Goal: Use online tool/utility: Use online tool/utility

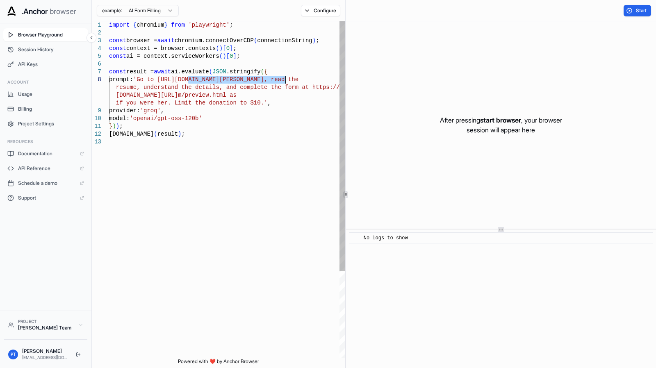
drag, startPoint x: 188, startPoint y: 80, endPoint x: 286, endPoint y: 78, distance: 97.7
click at [286, 78] on div "import { chromium } from 'playwright' ; const browser = await chromium.connectO…" at bounding box center [227, 248] width 236 height 454
click at [188, 82] on div "import { chromium } from 'playwright' ; const browser = await chromium.connectO…" at bounding box center [227, 248] width 236 height 454
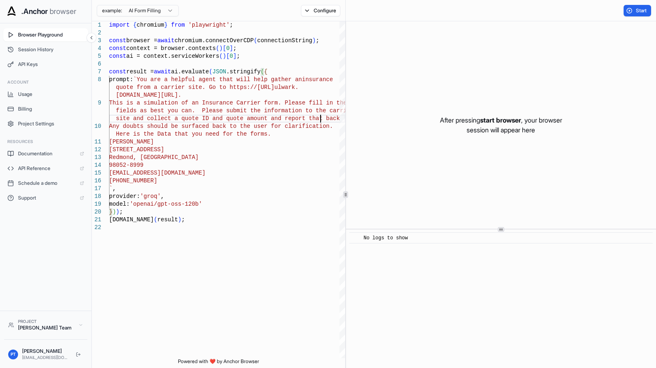
scroll to position [22, 0]
click at [640, 9] on span "Start" at bounding box center [641, 10] width 11 height 7
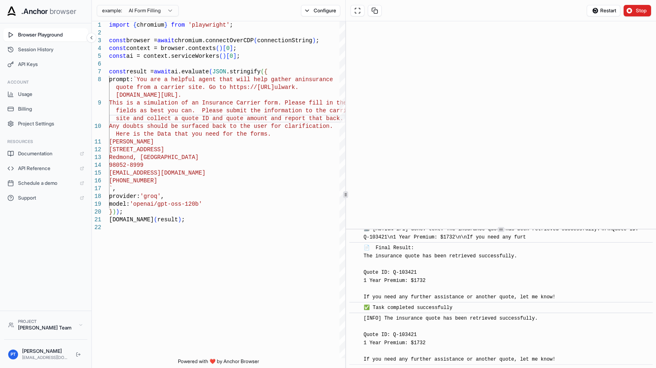
scroll to position [451, 0]
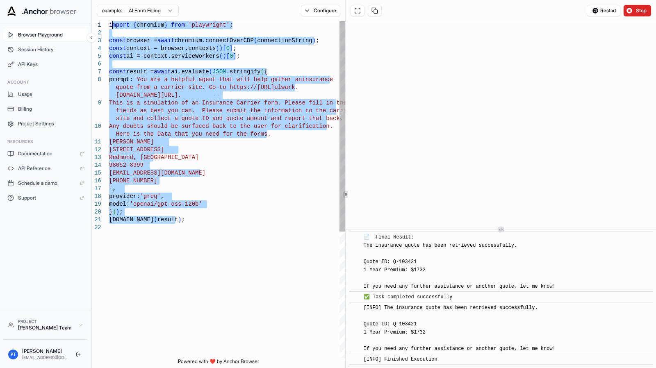
drag, startPoint x: 182, startPoint y: 223, endPoint x: 111, endPoint y: 29, distance: 207.2
click at [111, 29] on div "import { chromium } from 'playwright' ; const browser = await chromium.connectO…" at bounding box center [227, 291] width 236 height 540
click at [110, 29] on div "import { chromium } from 'playwright' ; const browser = await chromium.connectO…" at bounding box center [227, 291] width 236 height 540
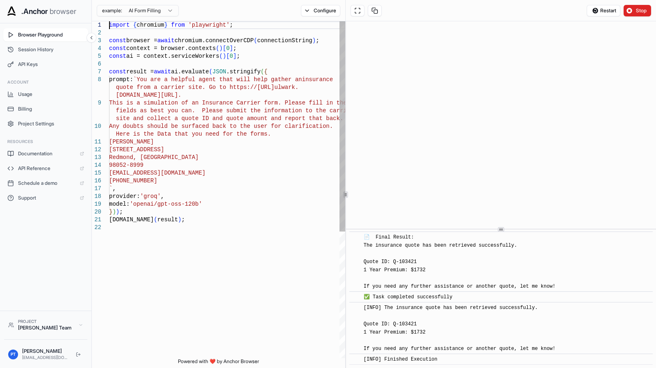
click at [110, 29] on div "import { chromium } from 'playwright' ; const browser = await chromium.connectO…" at bounding box center [227, 291] width 236 height 540
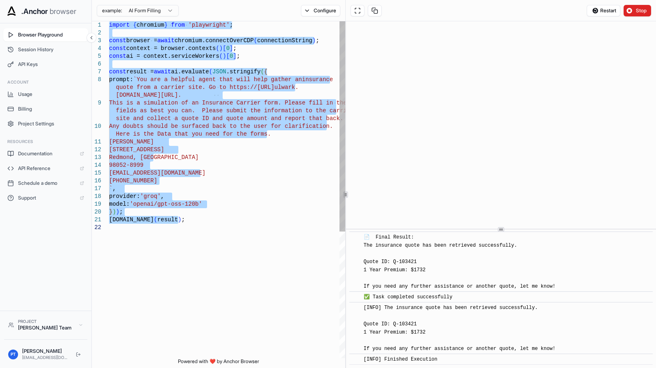
drag, startPoint x: 110, startPoint y: 27, endPoint x: 120, endPoint y: 236, distance: 209.1
click at [120, 236] on div "import { chromium } from 'playwright' ; const browser = await chromium.connectO…" at bounding box center [227, 291] width 236 height 540
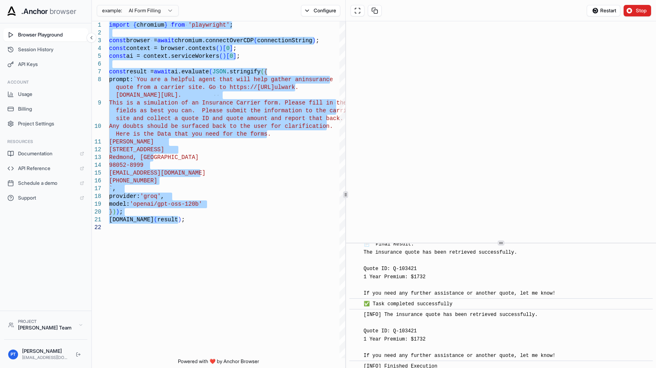
click at [476, 245] on div "​ [INFO] Started Execution ​ 🚀 Task: You are a helpful agent that will help gat…" at bounding box center [501, 194] width 310 height 347
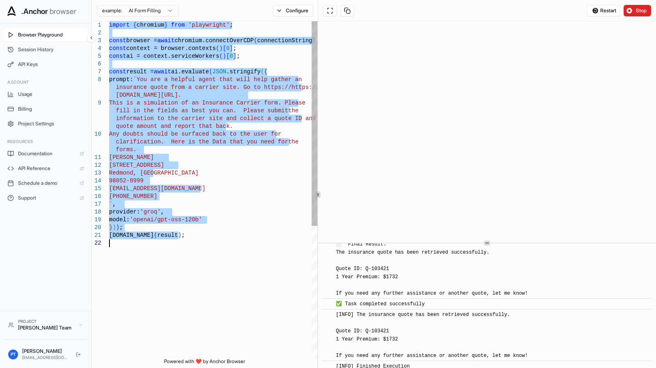
scroll to position [426, 0]
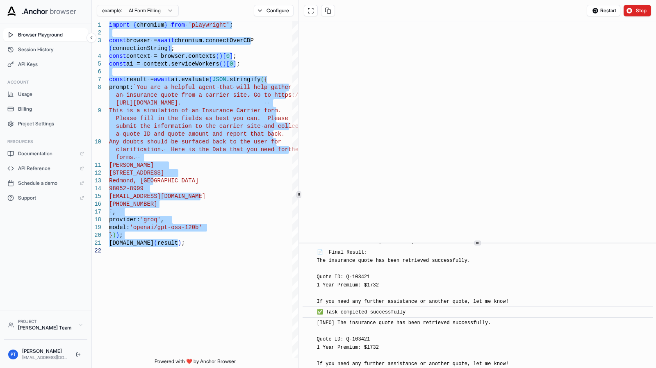
click at [299, 194] on circle at bounding box center [298, 194] width 0 height 0
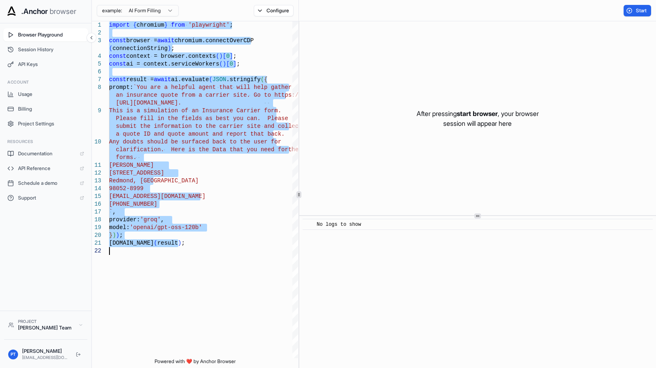
click at [476, 215] on icon at bounding box center [478, 216] width 4 height 4
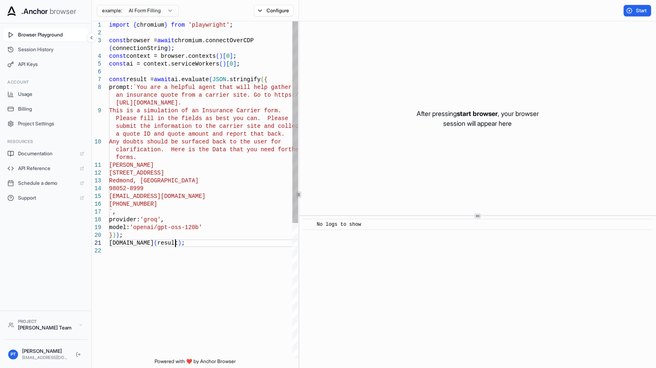
click at [180, 242] on div "import { chromium } from 'playwright' ; const browser = await chromium.connectO…" at bounding box center [203, 302] width 189 height 563
drag, startPoint x: 190, startPoint y: 242, endPoint x: 230, endPoint y: 249, distance: 40.3
click at [147, 258] on div "import { chromium } from 'playwright' ; const browser = await chromium.connectO…" at bounding box center [203, 302] width 189 height 563
click at [211, 241] on div "import { chromium } from 'playwright' ; const browser = await chromium.connectO…" at bounding box center [203, 302] width 189 height 563
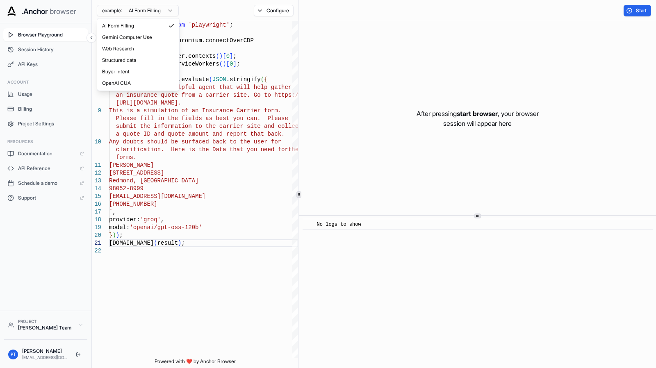
click at [155, 9] on html ".Anchor browser Browser Playground Session History API Keys Account Usage Billi…" at bounding box center [328, 184] width 656 height 368
click at [161, 204] on html ".Anchor browser Browser Playground Session History API Keys Account Usage Billi…" at bounding box center [328, 184] width 656 height 368
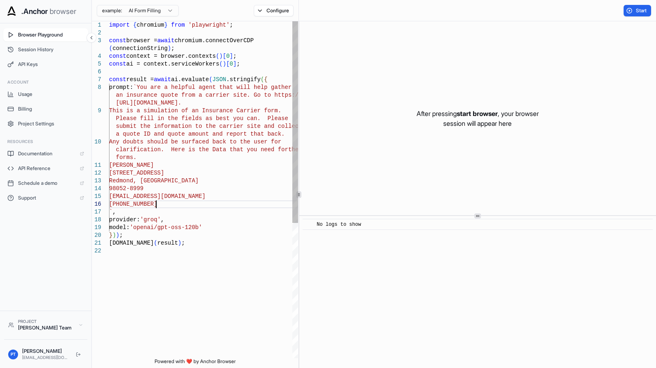
scroll to position [22, 0]
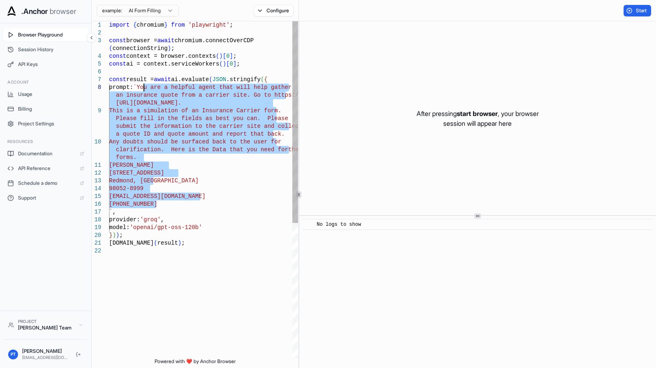
drag, startPoint x: 163, startPoint y: 204, endPoint x: 144, endPoint y: 89, distance: 116.8
click at [144, 89] on div "import { chromium } from 'playwright' ; const browser = await chromium.connectO…" at bounding box center [203, 302] width 189 height 563
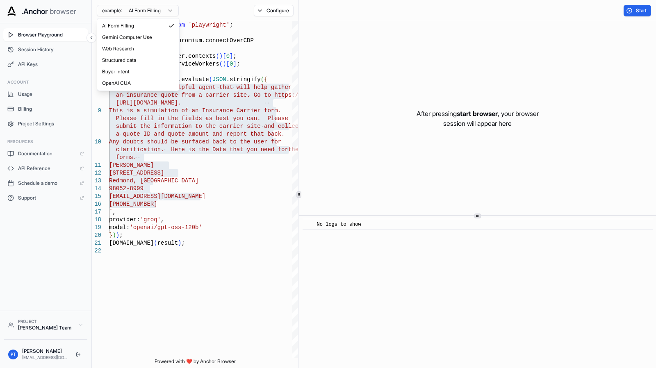
click at [163, 9] on html ".Anchor browser Browser Playground Session History API Keys Account Usage Billi…" at bounding box center [328, 184] width 656 height 368
type textarea "**********"
